Goal: Information Seeking & Learning: Find specific fact

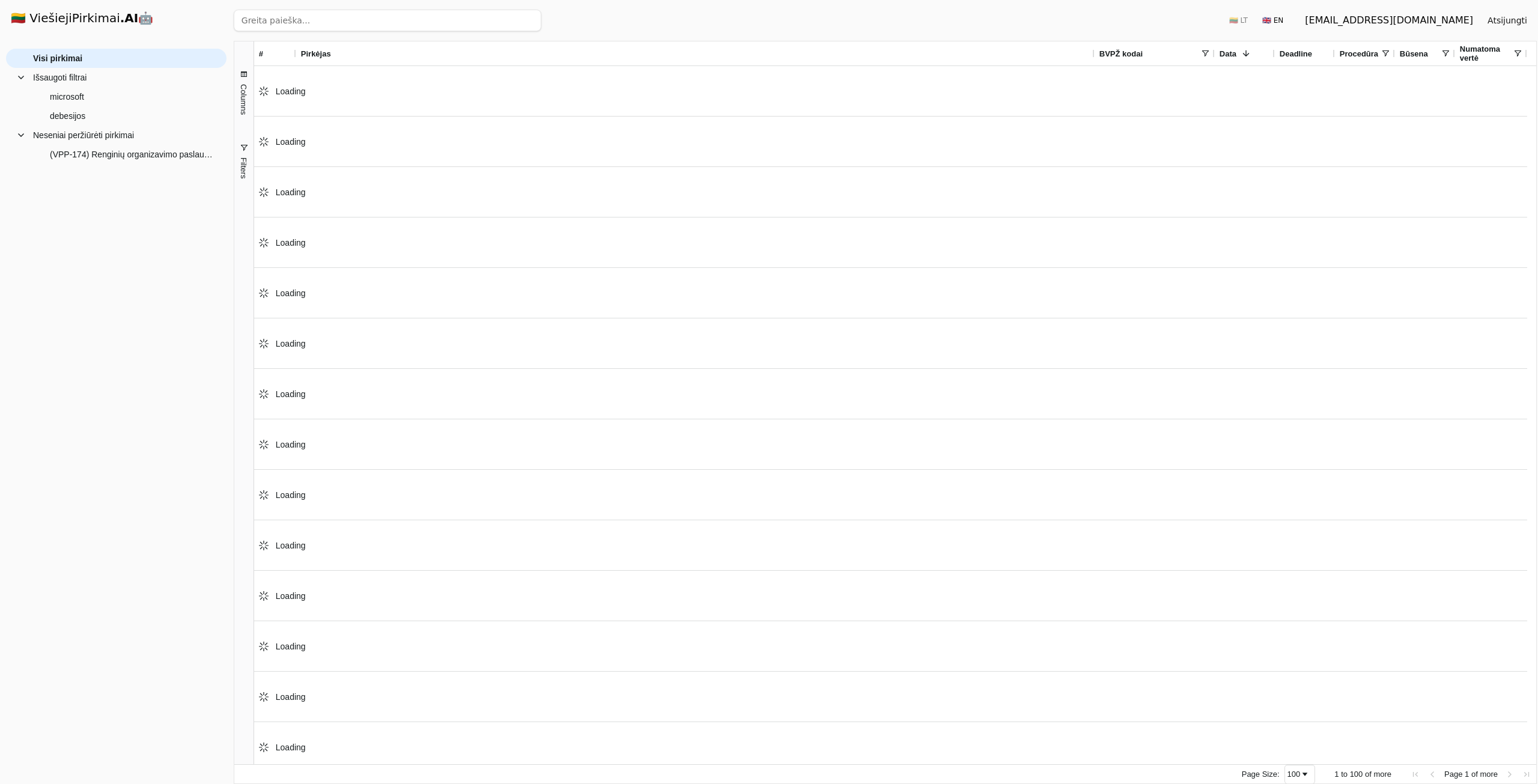
click at [328, 19] on input "search" at bounding box center [388, 20] width 308 height 21
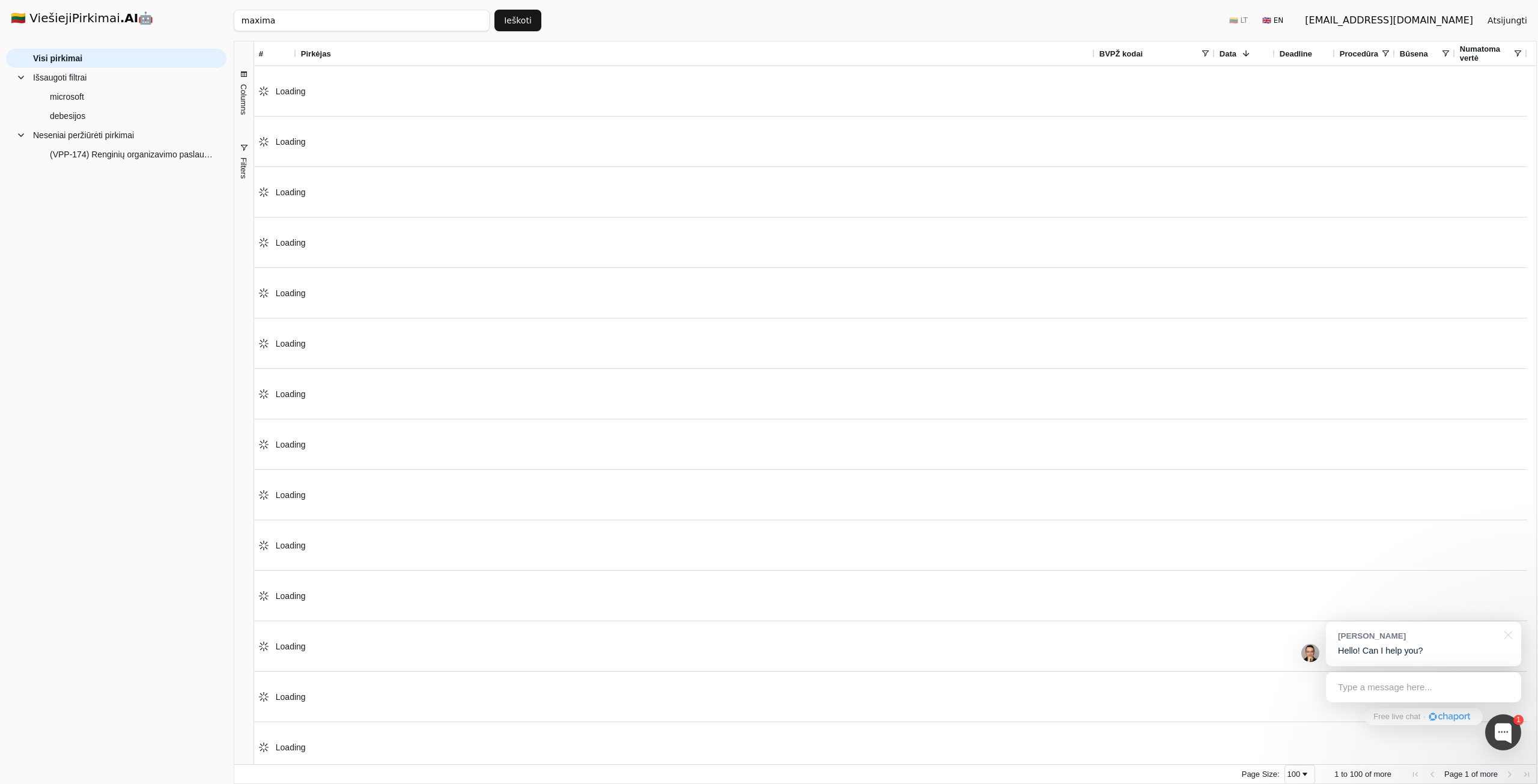
click button "Ieškoti" at bounding box center [518, 20] width 47 height 21
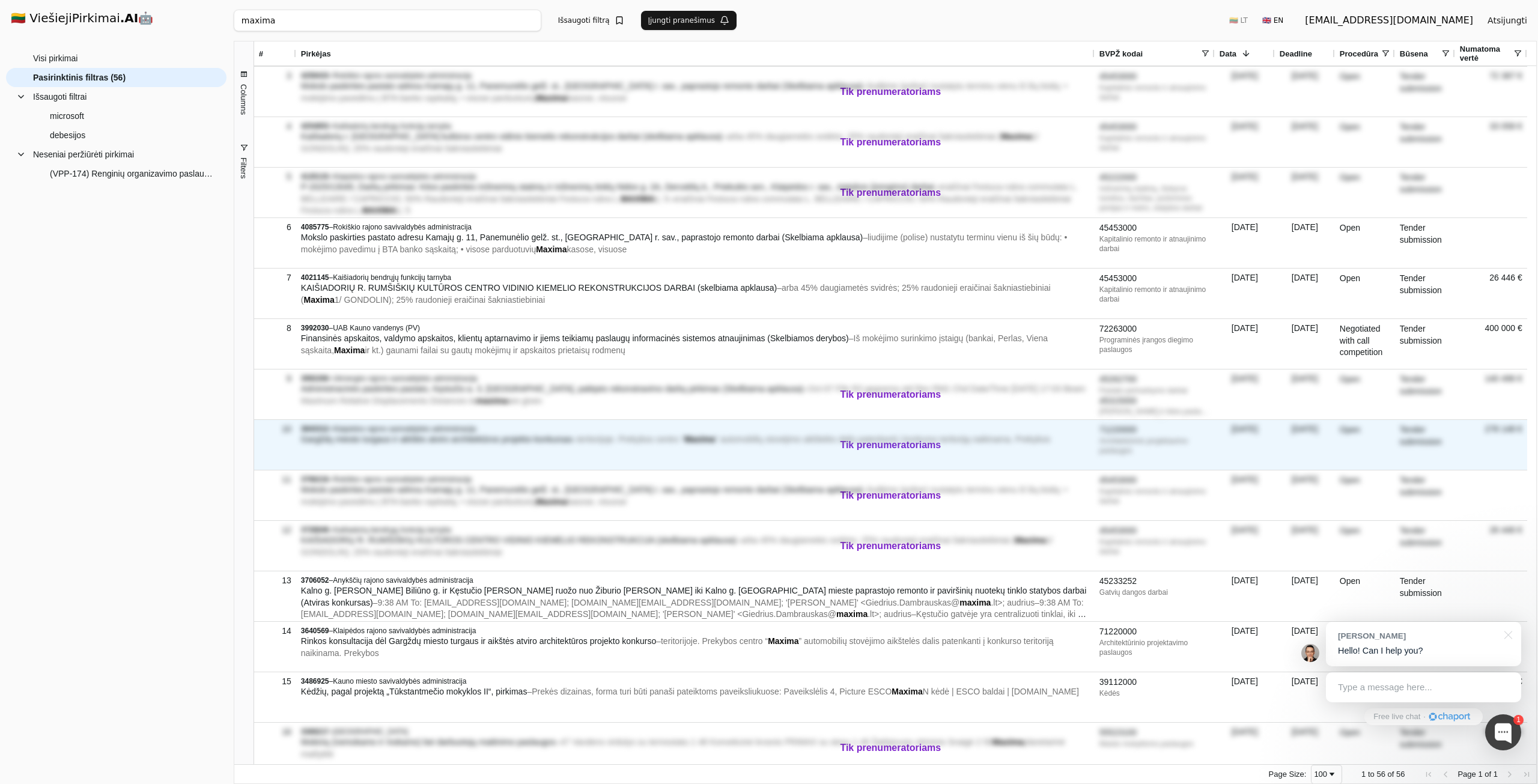
scroll to position [180, 0]
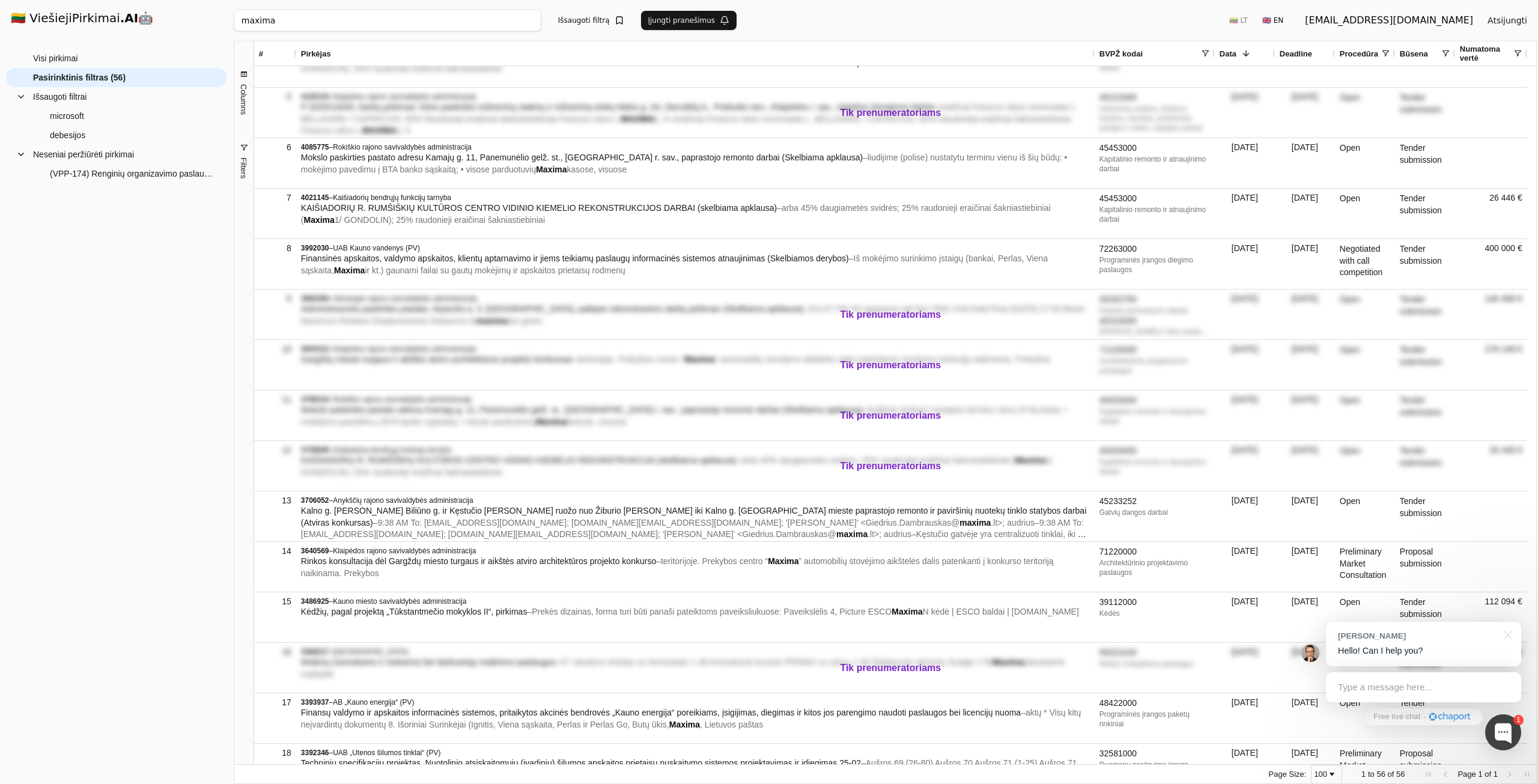
drag, startPoint x: 310, startPoint y: 25, endPoint x: 213, endPoint y: -1, distance: 100.4
click at [213, 0] on html "🇱🇹 ViešiejiPirkimai .AI 🤖 patrycja.kasperovic@gmail.com Atsijungti Group Visi p…" at bounding box center [769, 392] width 1538 height 784
click at [316, 20] on input "seb" at bounding box center [362, 20] width 256 height 21
type input "seb"
click button "Ieškoti" at bounding box center [518, 20] width 47 height 21
